Goal: Information Seeking & Learning: Understand process/instructions

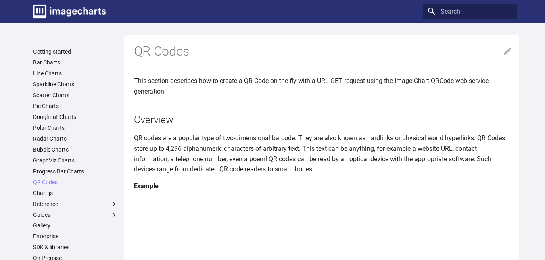
scroll to position [160, 0]
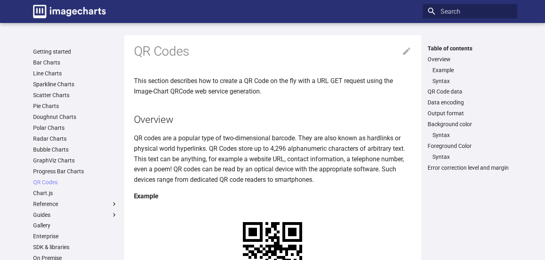
scroll to position [81, 0]
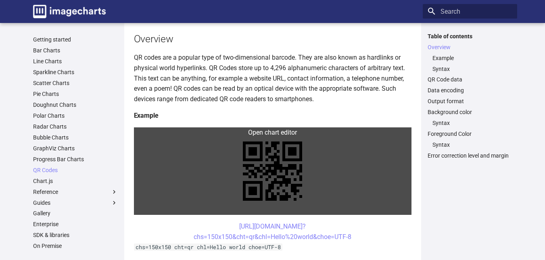
click at [271, 162] on link at bounding box center [273, 171] width 278 height 88
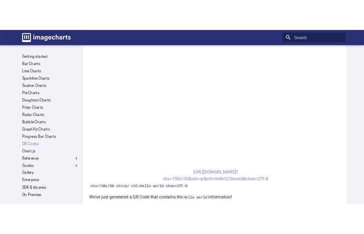
scroll to position [161, 0]
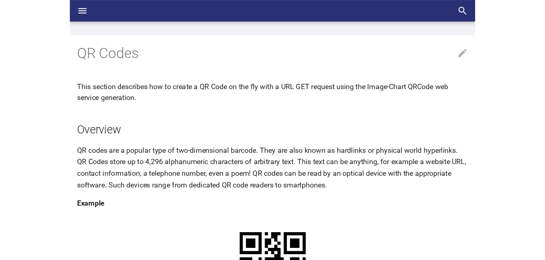
scroll to position [121, 0]
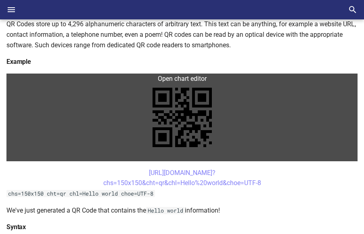
click at [200, 125] on link at bounding box center [181, 117] width 351 height 88
